Goal: Check status: Check status

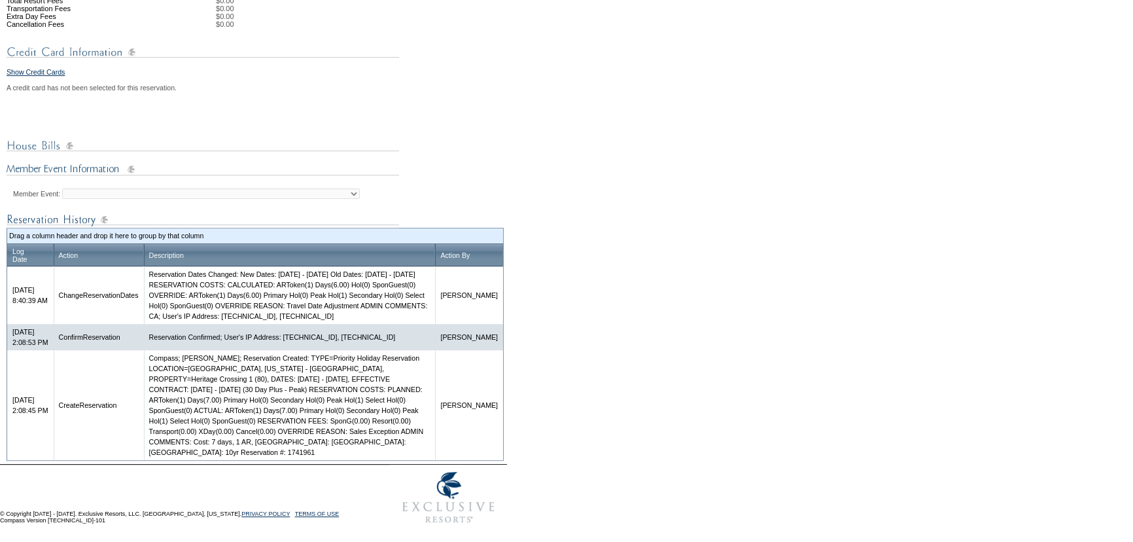
scroll to position [542, 0]
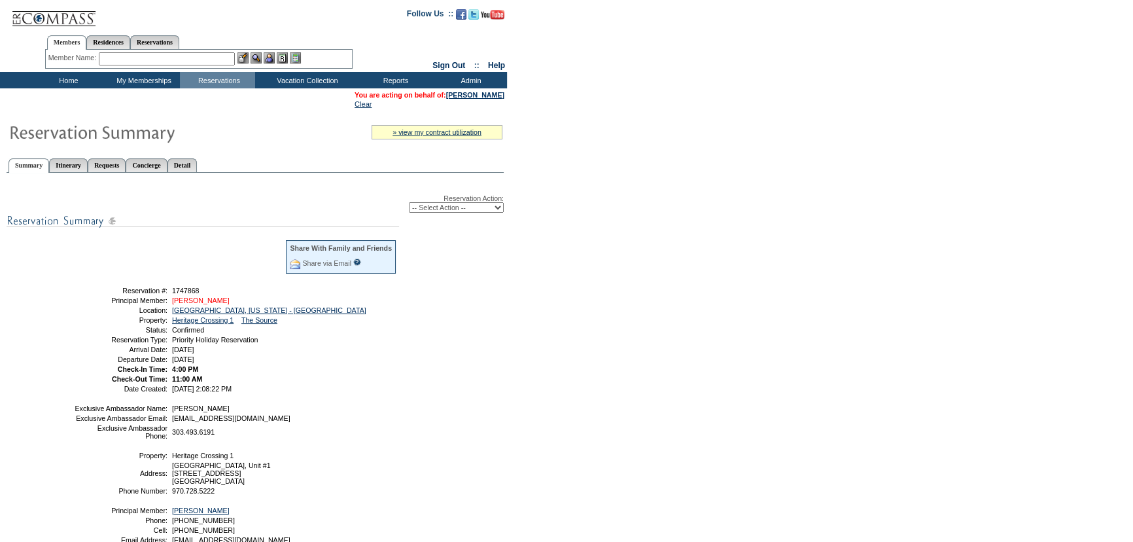
click at [212, 300] on link "[PERSON_NAME]" at bounding box center [201, 300] width 58 height 8
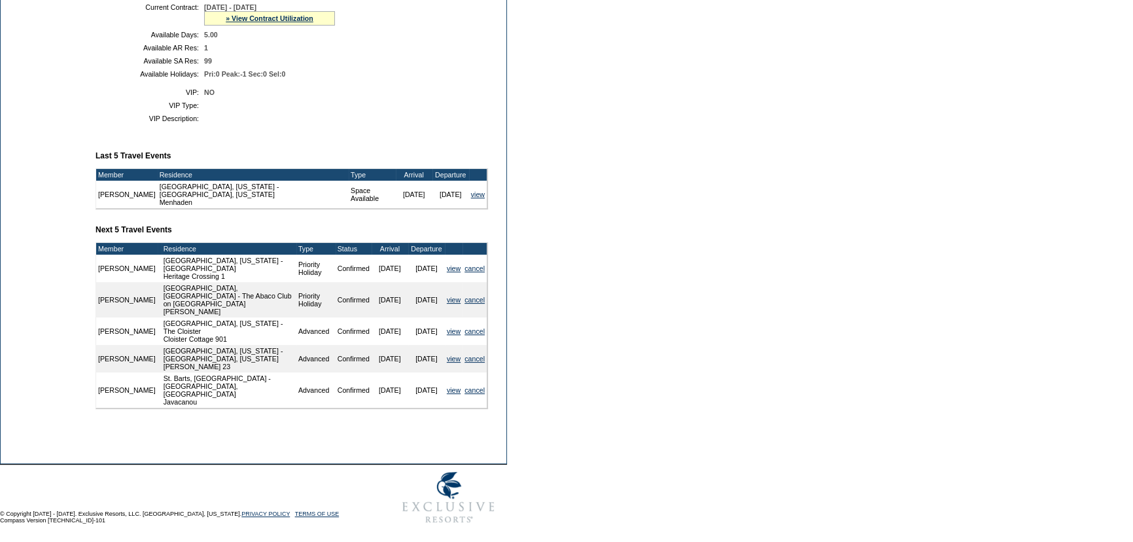
scroll to position [363, 0]
click at [451, 302] on link "view" at bounding box center [454, 299] width 14 height 8
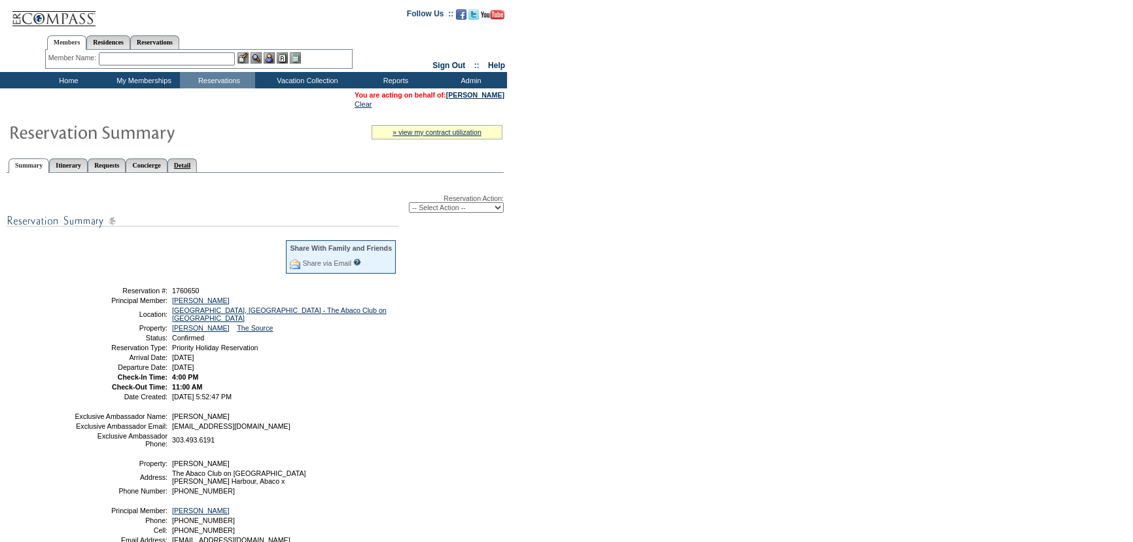
click at [198, 163] on link "Detail" at bounding box center [182, 165] width 30 height 14
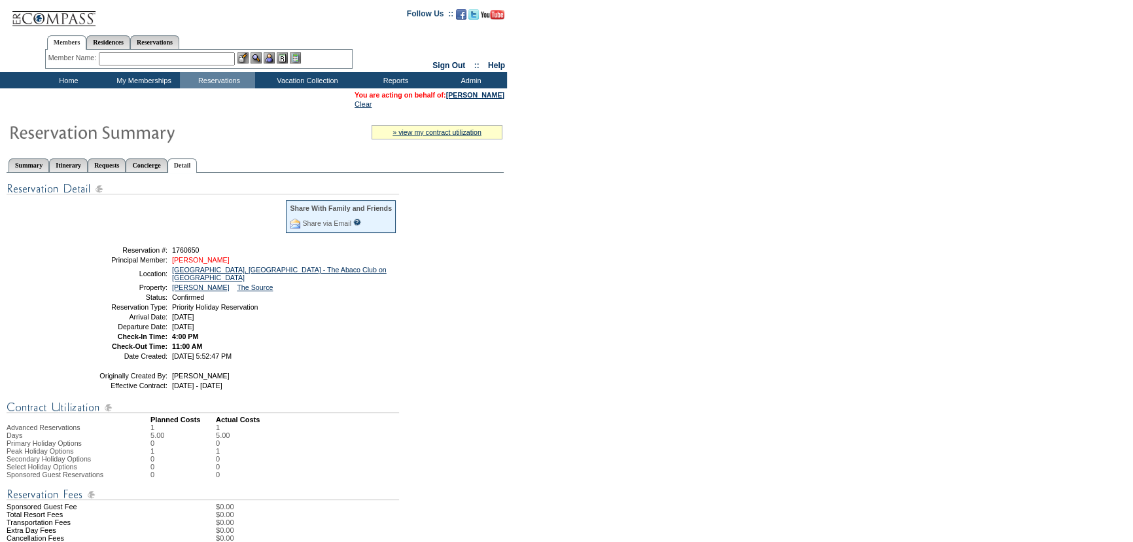
click at [211, 256] on link "Huntington, Kristin" at bounding box center [201, 260] width 58 height 8
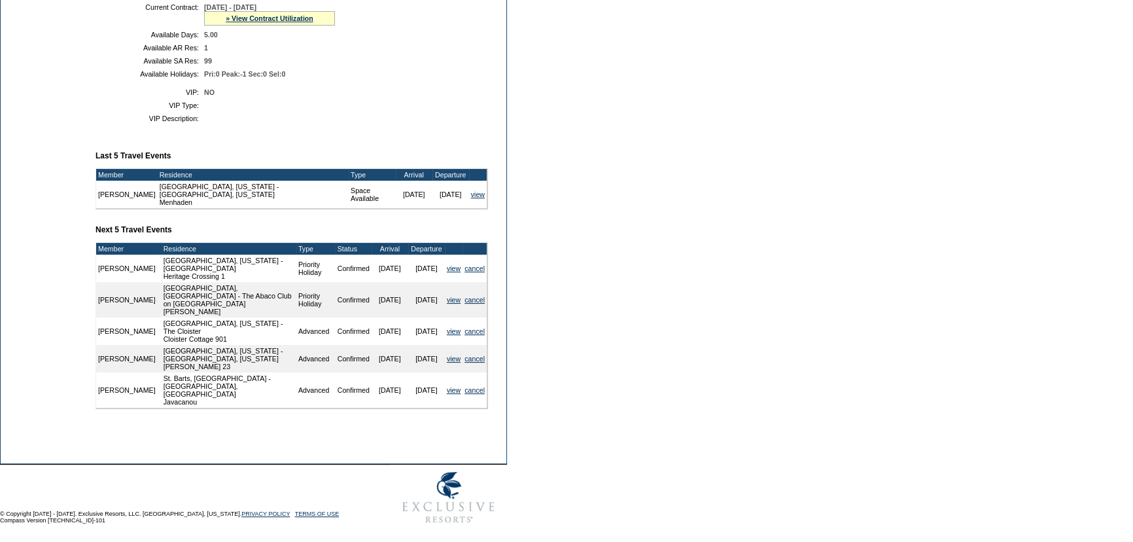
scroll to position [363, 0]
click at [455, 272] on link "view" at bounding box center [454, 268] width 14 height 8
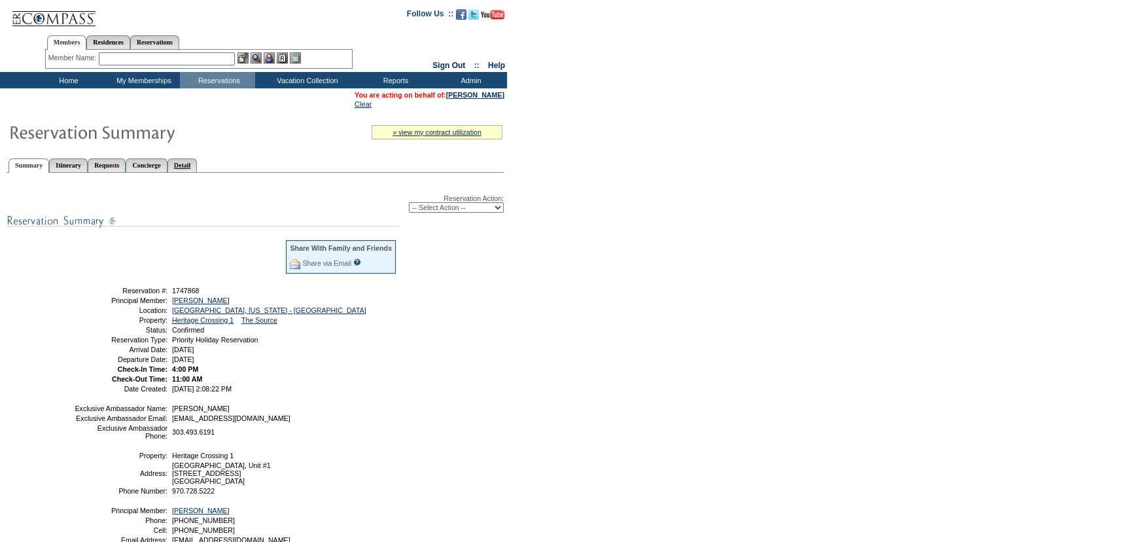
click at [198, 165] on link "Detail" at bounding box center [182, 165] width 30 height 14
